Goal: Task Accomplishment & Management: Complete application form

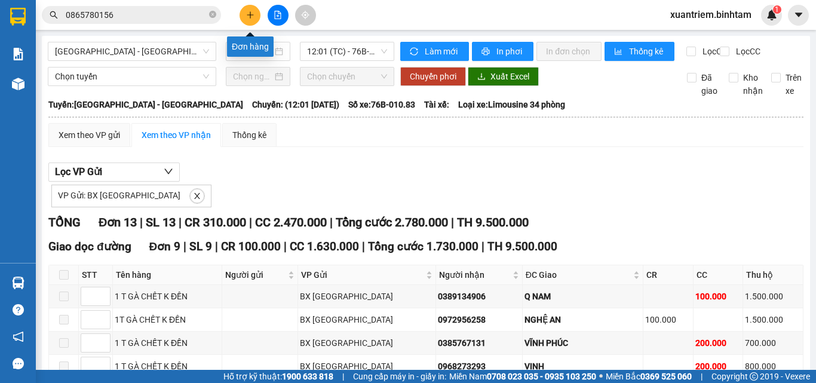
click at [246, 23] on button at bounding box center [250, 15] width 21 height 21
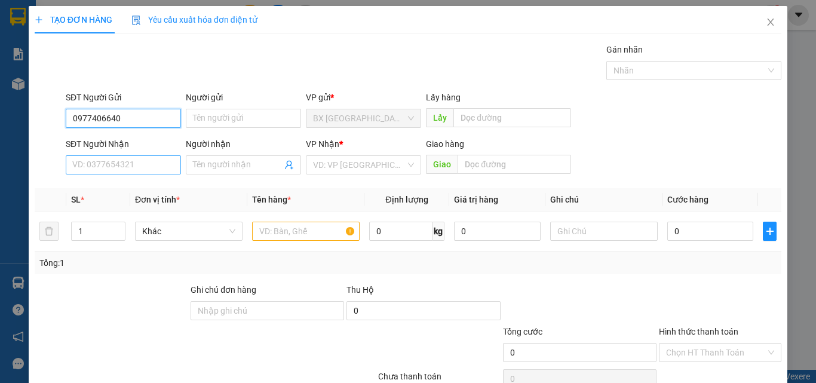
type input "0977406640"
click at [113, 156] on input "SĐT Người Nhận" at bounding box center [123, 164] width 115 height 19
click at [109, 170] on input "SĐT Người Nhận" at bounding box center [123, 164] width 115 height 19
type input "0935090822"
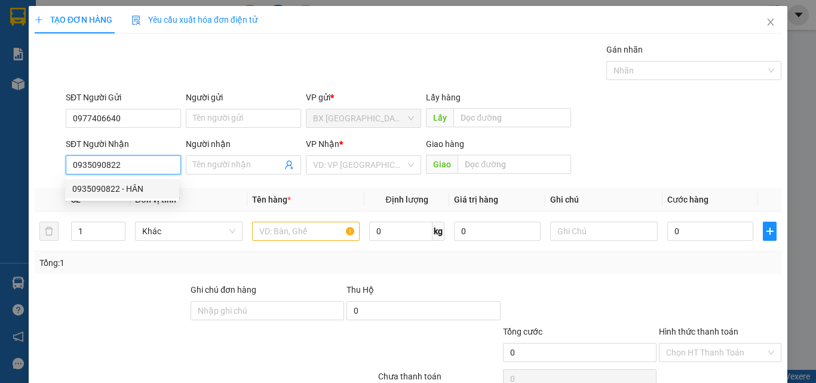
click at [111, 182] on div "0935090822 - HÂN" at bounding box center [122, 188] width 114 height 19
type input "HÂN"
type input "60.000"
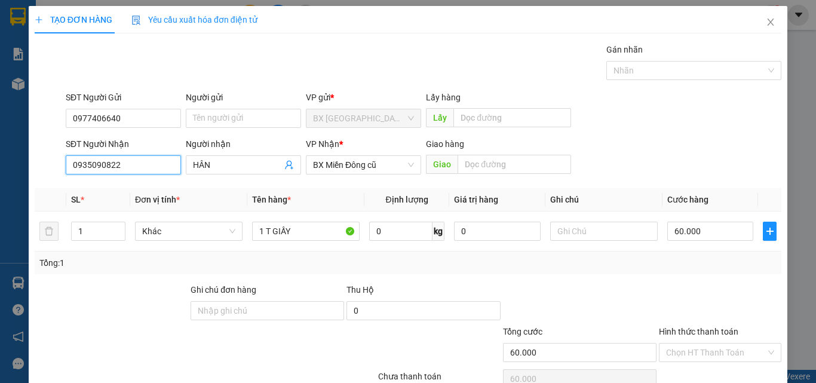
type input "0935090822"
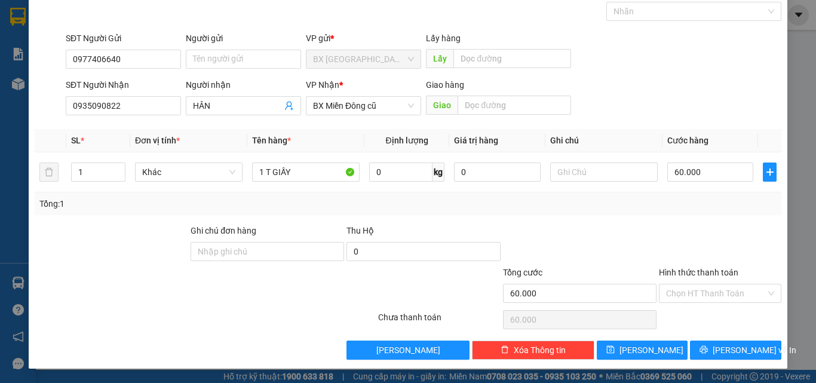
click at [729, 360] on div "TẠO ĐƠN HÀNG Yêu cầu xuất hóa đơn điện tử Transit Pickup Surcharge Ids Transit …" at bounding box center [408, 158] width 759 height 422
click at [729, 345] on span "[PERSON_NAME] và In" at bounding box center [755, 349] width 84 height 13
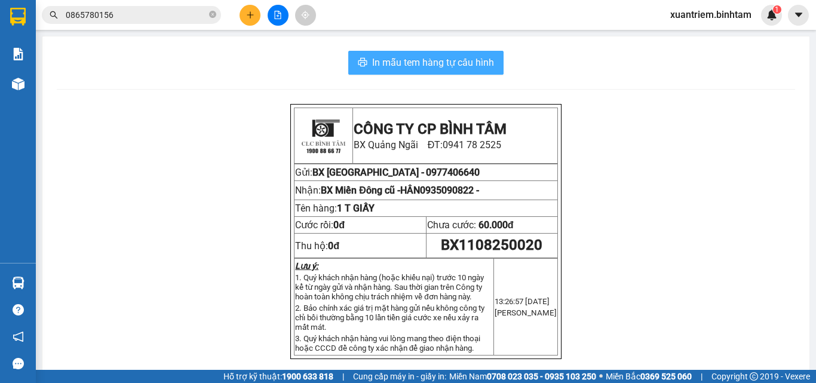
click at [383, 67] on span "In mẫu tem hàng tự cấu hình" at bounding box center [433, 62] width 122 height 15
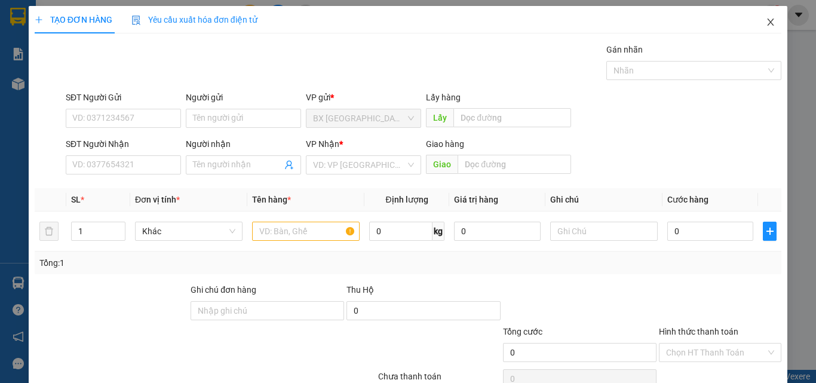
click at [755, 24] on span "Close" at bounding box center [770, 22] width 33 height 33
